Goal: Navigation & Orientation: Go to known website

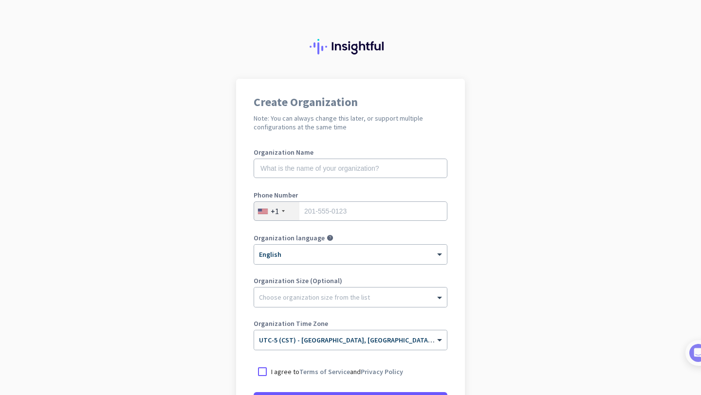
scroll to position [105, 0]
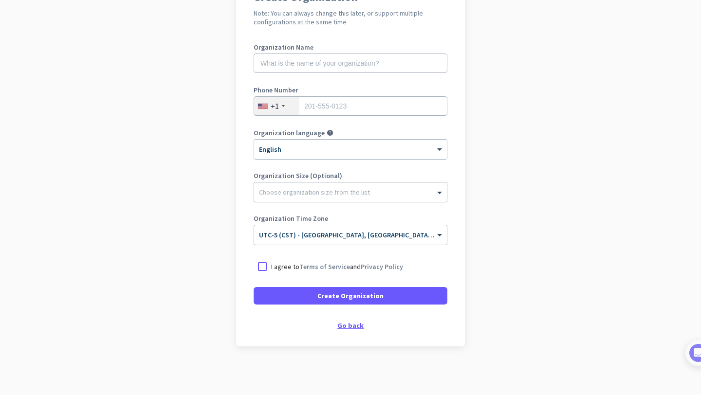
click at [346, 322] on div "Go back" at bounding box center [350, 325] width 194 height 7
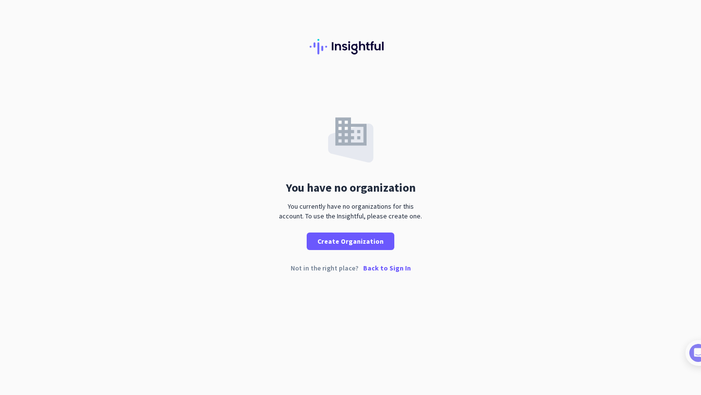
click at [390, 271] on p "Back to Sign In" at bounding box center [387, 268] width 48 height 7
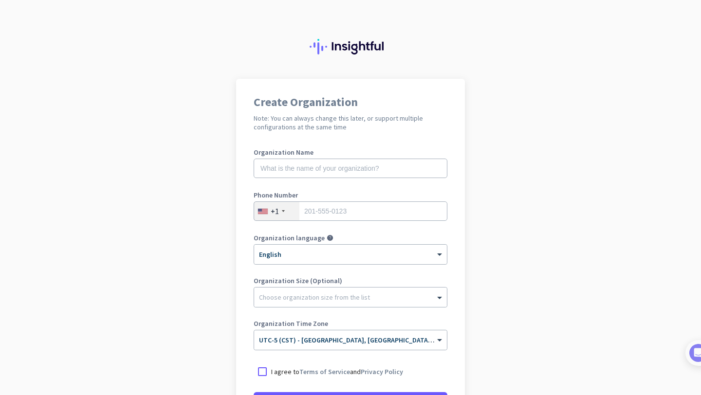
scroll to position [105, 0]
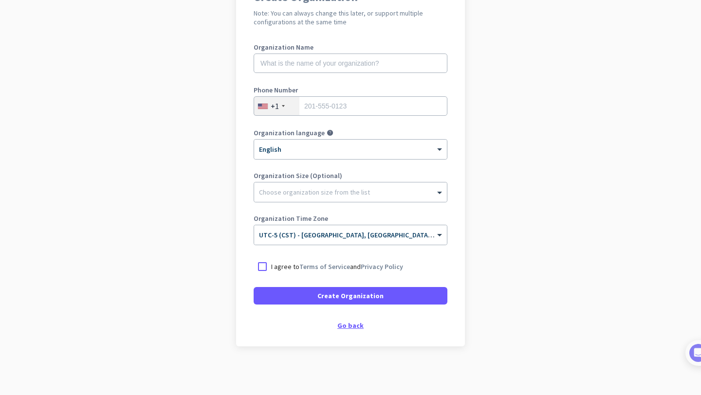
click at [338, 322] on div "Go back" at bounding box center [350, 325] width 194 height 7
